Goal: Navigation & Orientation: Find specific page/section

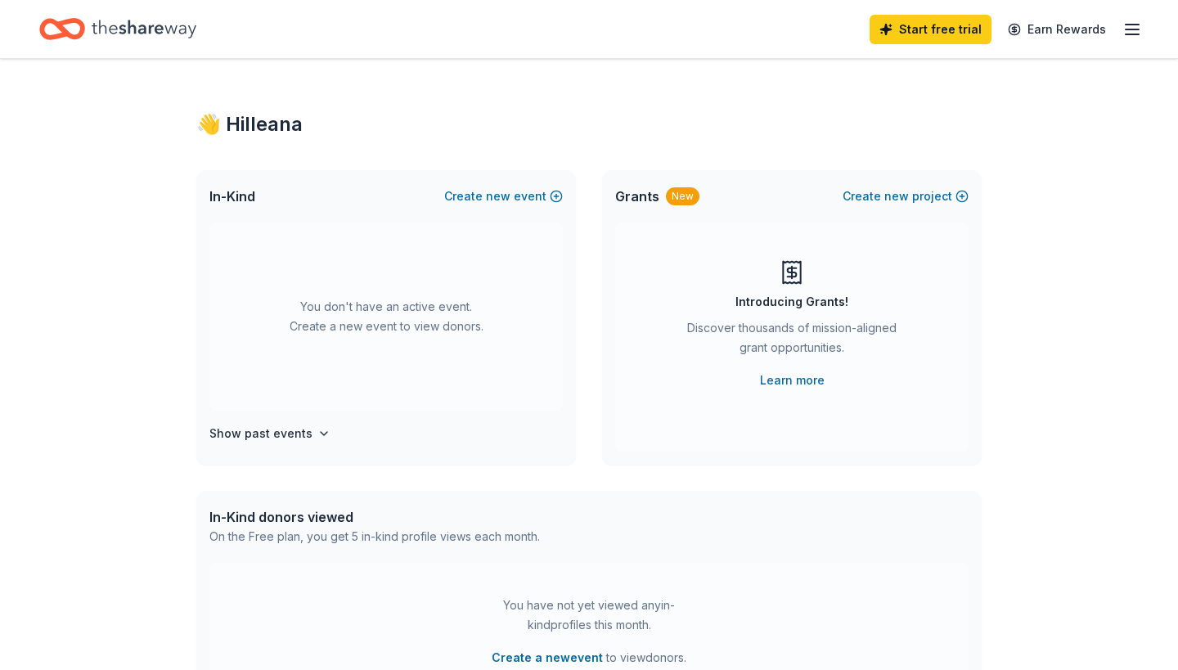
click at [1132, 33] on icon "button" at bounding box center [1132, 30] width 20 height 20
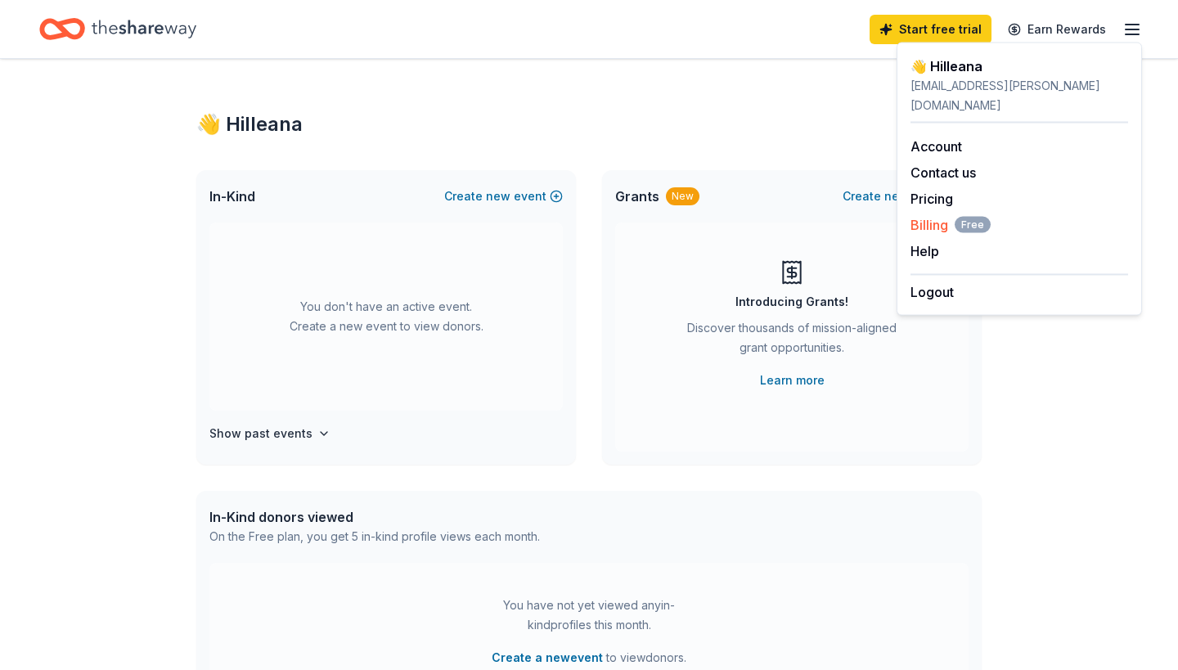
click at [941, 215] on span "Billing Free" at bounding box center [950, 225] width 80 height 20
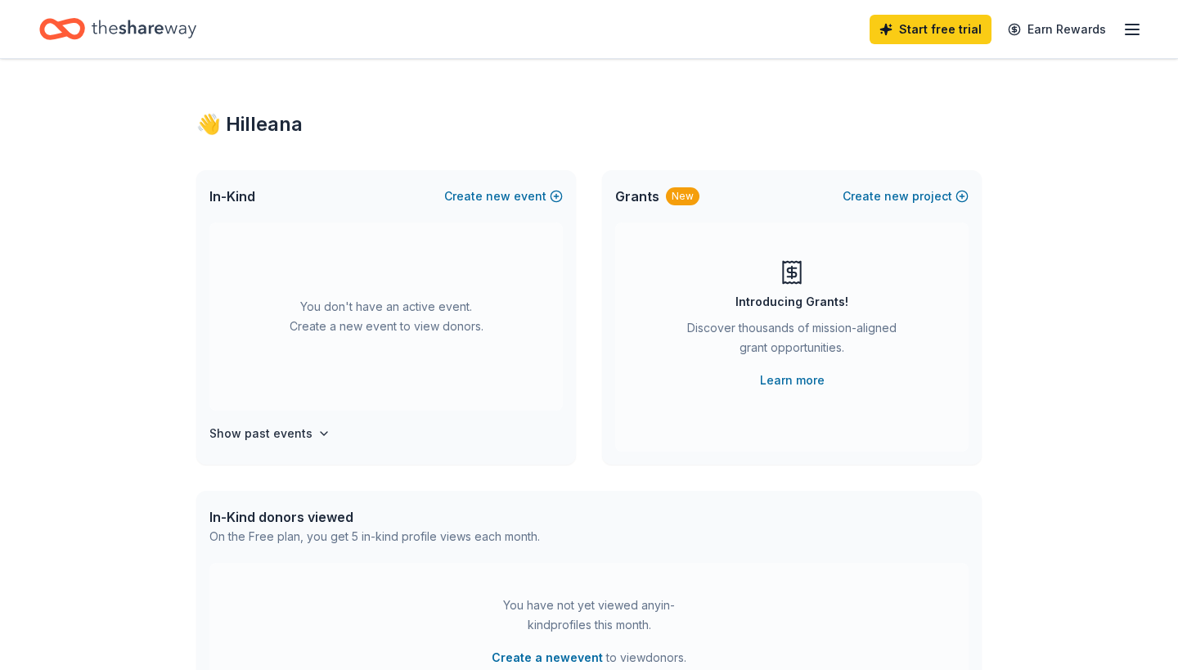
click at [1137, 29] on line "button" at bounding box center [1131, 29] width 13 height 0
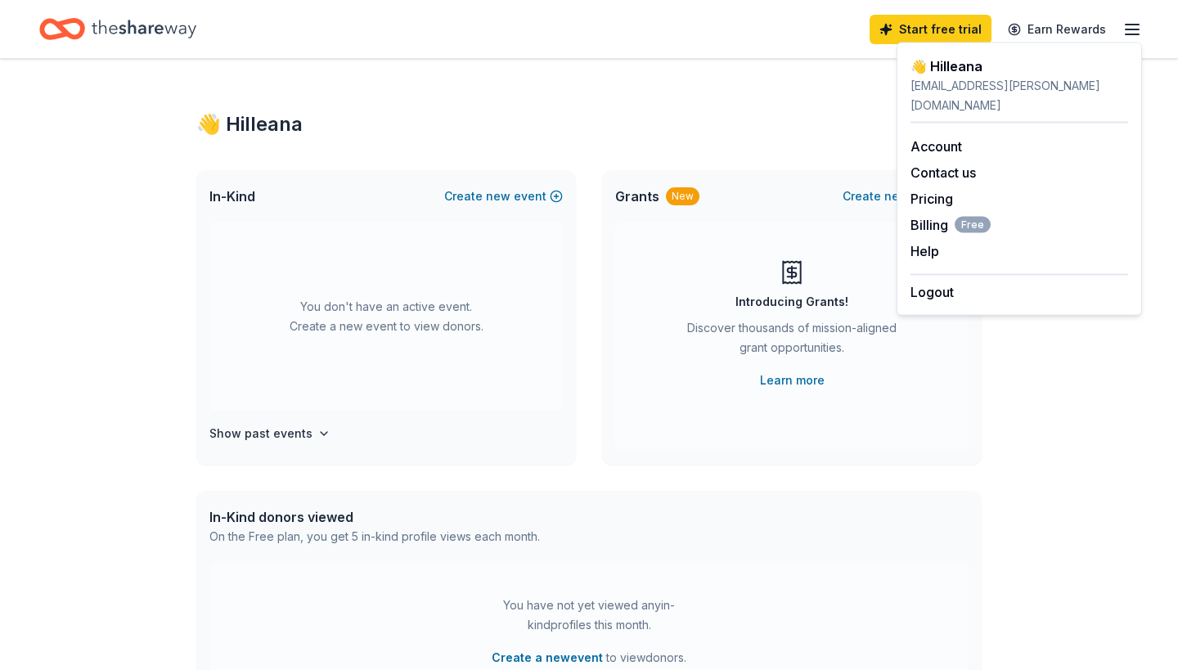
click at [847, 115] on div "👋 Hi Ileana" at bounding box center [588, 124] width 785 height 26
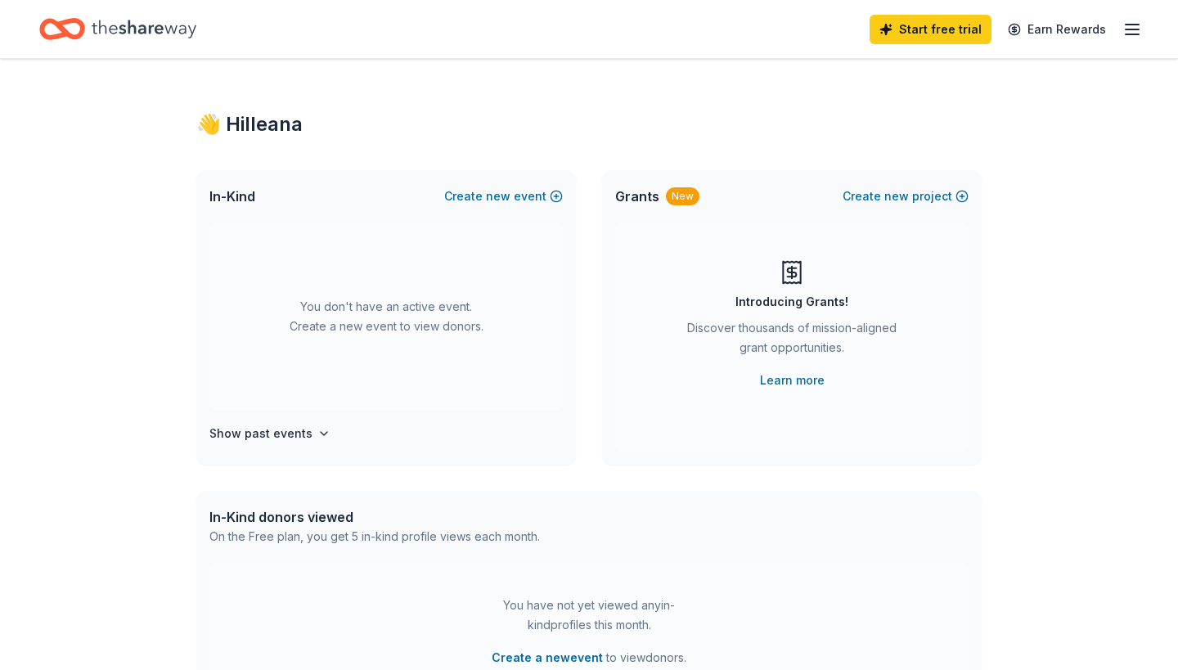
click at [186, 37] on icon "Home" at bounding box center [144, 29] width 105 height 34
click at [535, 197] on button "Create new event" at bounding box center [503, 196] width 119 height 20
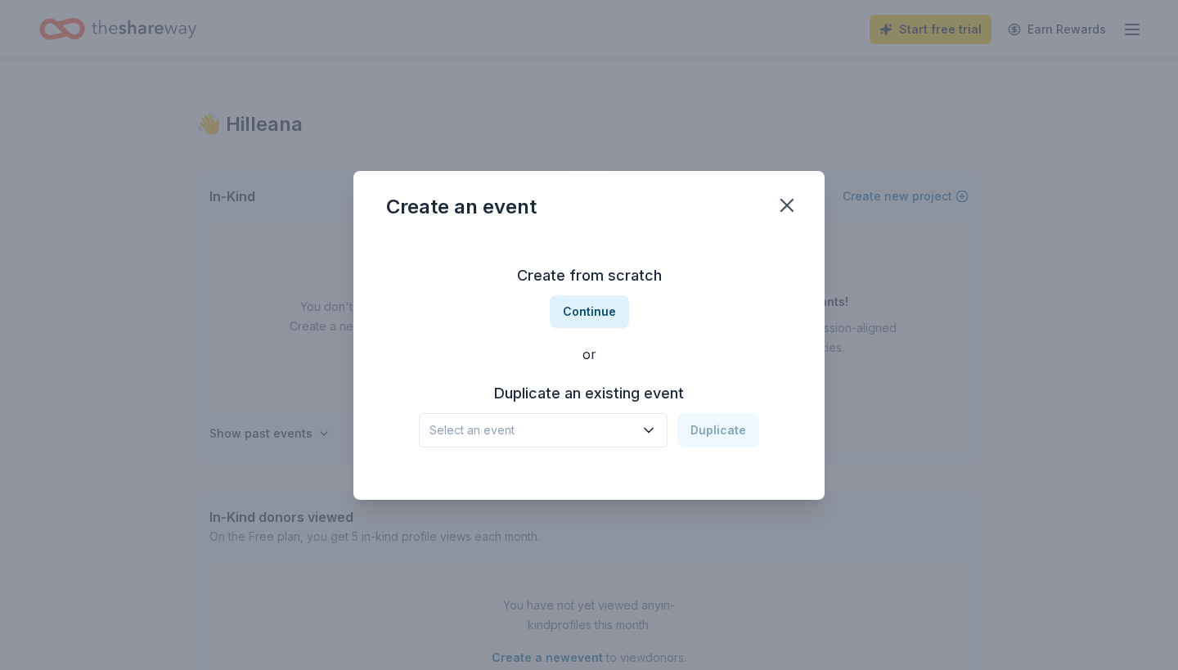
click at [650, 429] on icon "button" at bounding box center [649, 430] width 8 height 4
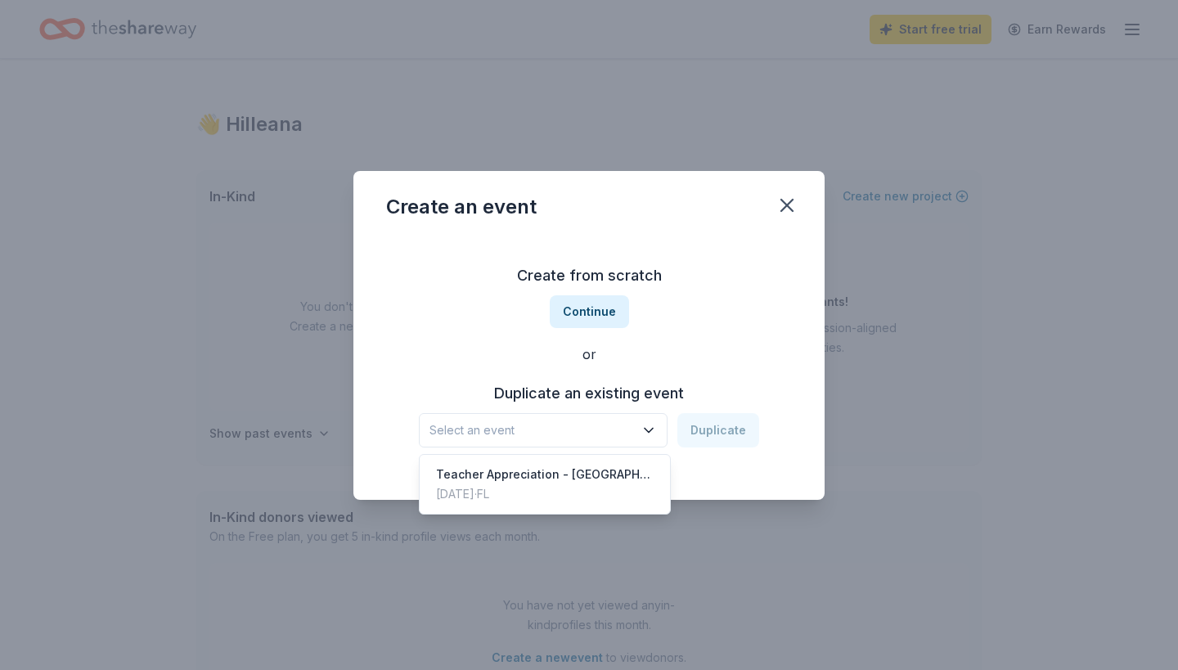
click at [793, 209] on div "Create an event Create from scratch Continue or Duplicate an existing event Sel…" at bounding box center [588, 335] width 471 height 329
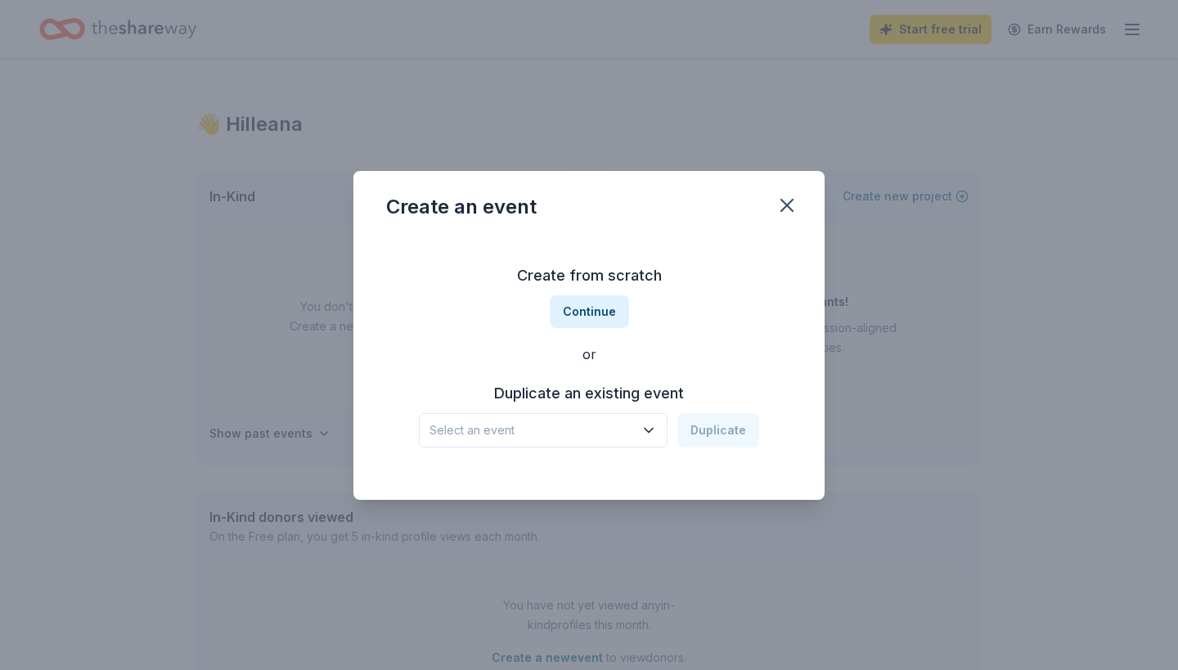
click at [793, 209] on icon "button" at bounding box center [786, 205] width 23 height 23
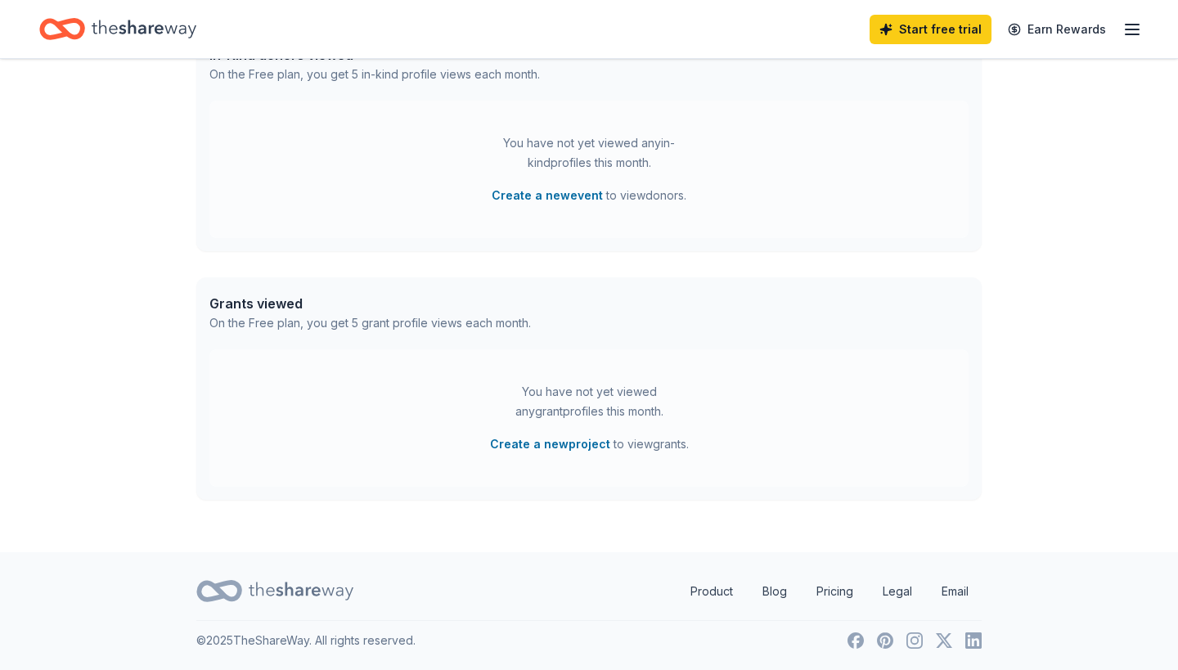
scroll to position [462, 0]
click at [723, 587] on link "Product" at bounding box center [711, 591] width 69 height 33
